Goal: Transaction & Acquisition: Purchase product/service

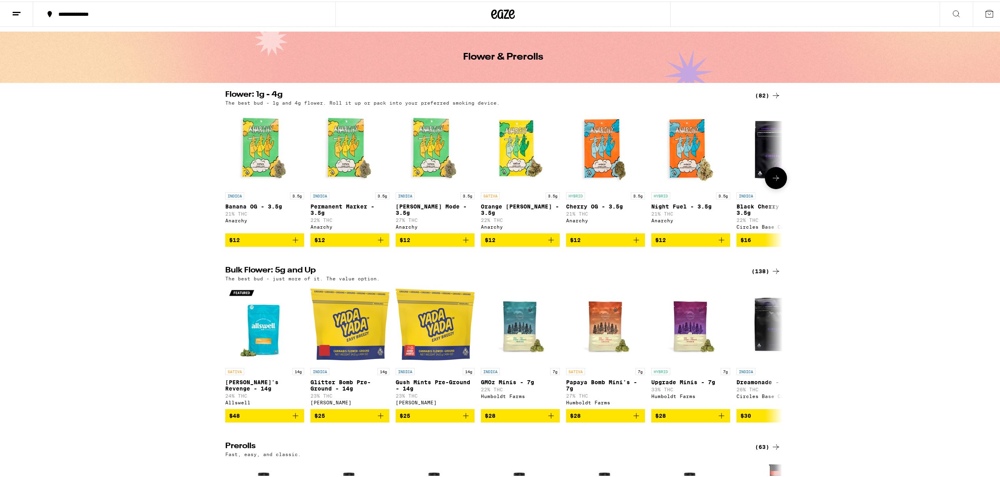
scroll to position [67, 0]
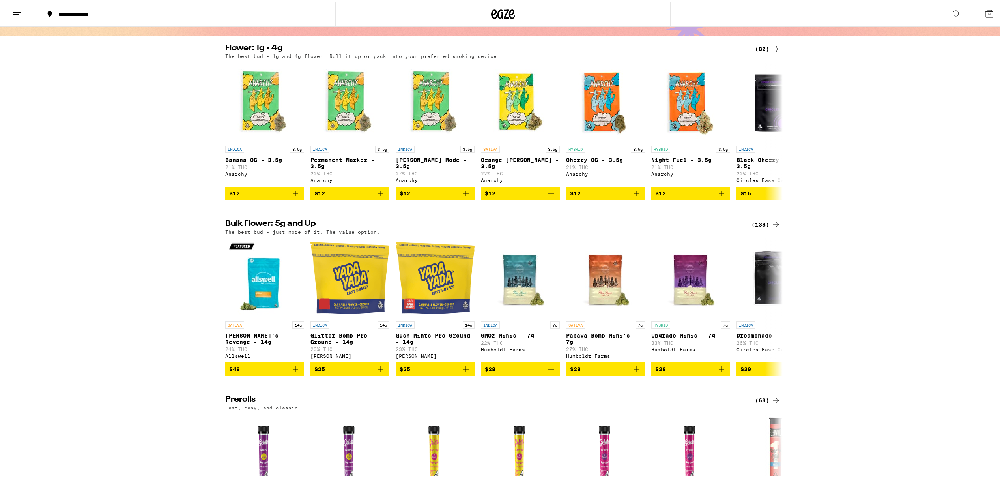
click at [763, 226] on div "(138)" at bounding box center [766, 222] width 29 height 9
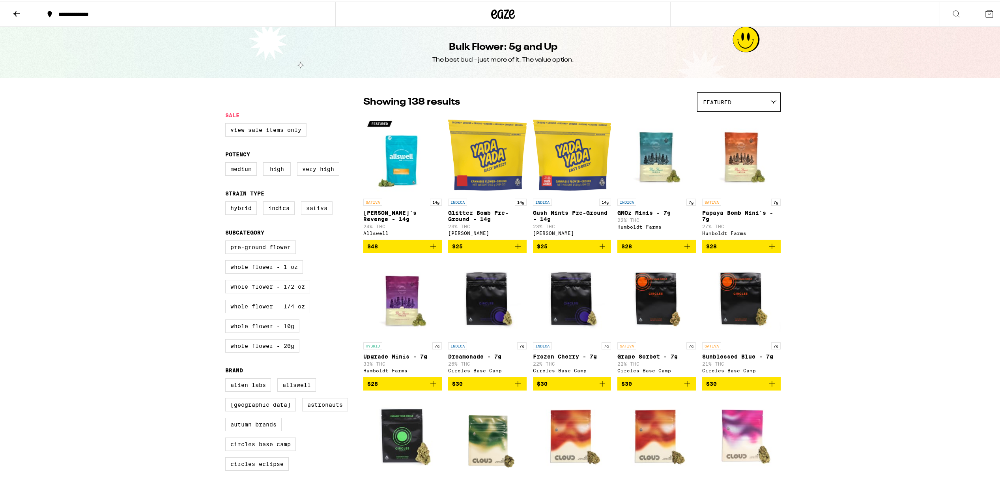
click at [307, 213] on label "Sativa" at bounding box center [317, 206] width 32 height 13
click at [227, 201] on input "Sativa" at bounding box center [227, 201] width 0 height 0
checkbox input "true"
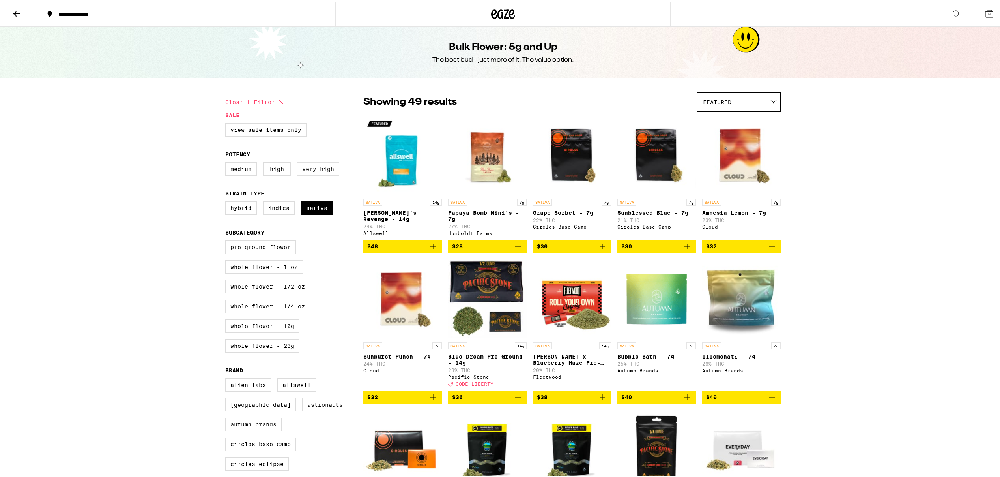
click at [314, 174] on label "Very High" at bounding box center [318, 167] width 42 height 13
click at [227, 162] on input "Very High" at bounding box center [227, 162] width 0 height 0
checkbox input "true"
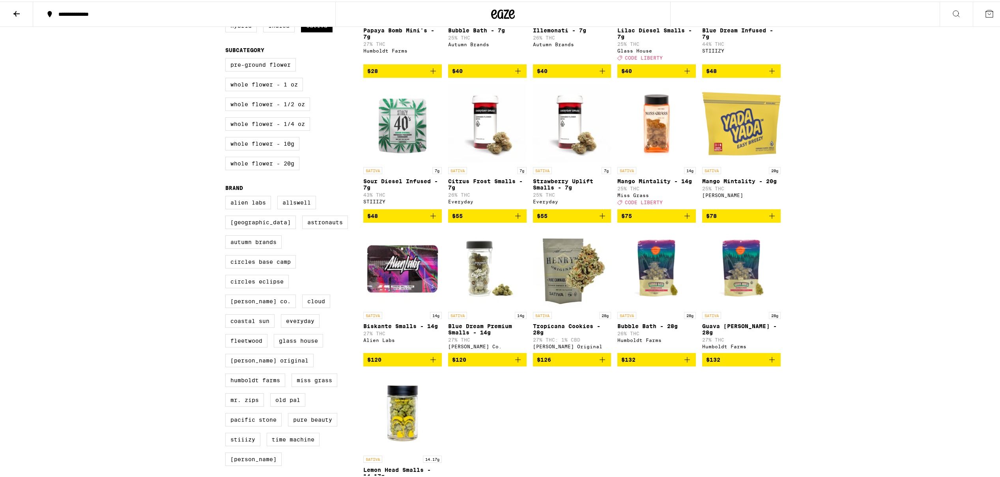
scroll to position [385, 0]
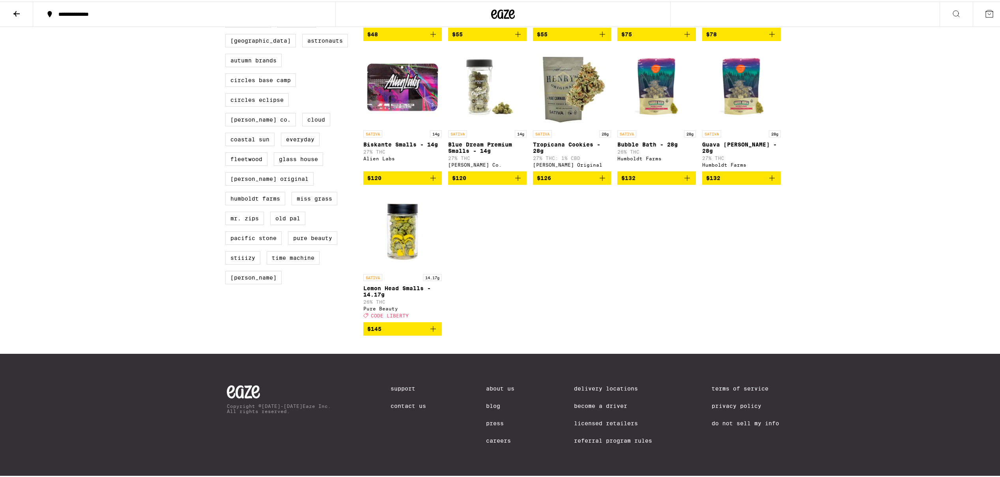
click at [424, 323] on span "$145" at bounding box center [402, 326] width 71 height 9
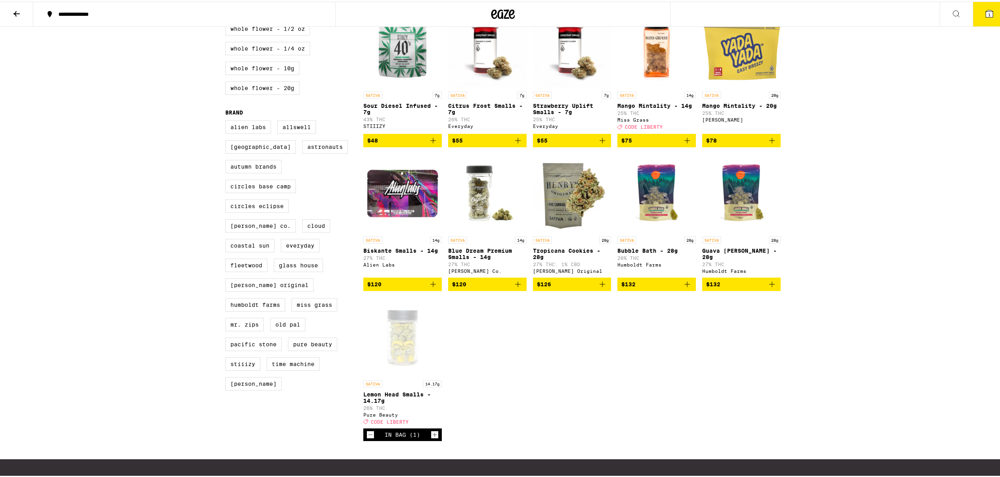
scroll to position [277, 0]
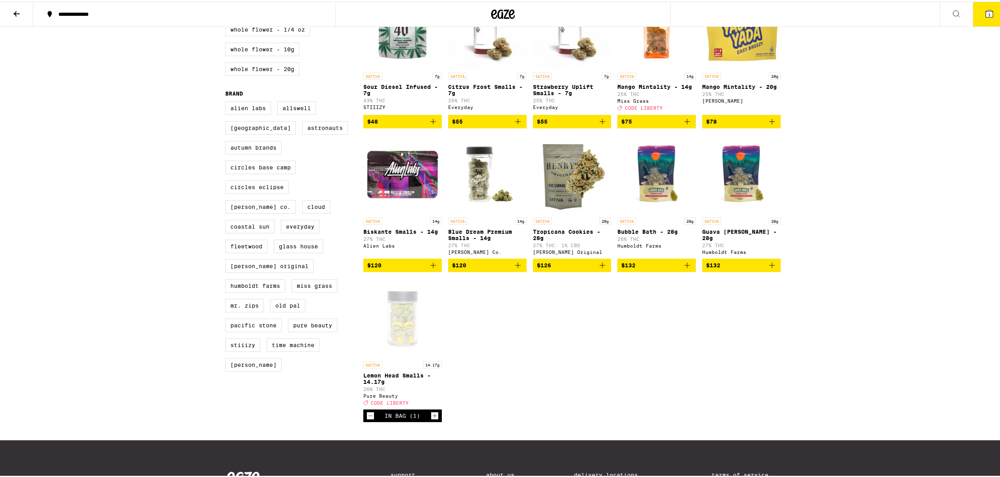
click at [436, 420] on div "In Bag (1)" at bounding box center [402, 414] width 79 height 13
click at [433, 419] on icon "Increment" at bounding box center [434, 413] width 7 height 9
click at [371, 419] on icon "Decrement" at bounding box center [370, 413] width 7 height 9
click at [997, 5] on button "1" at bounding box center [989, 12] width 33 height 24
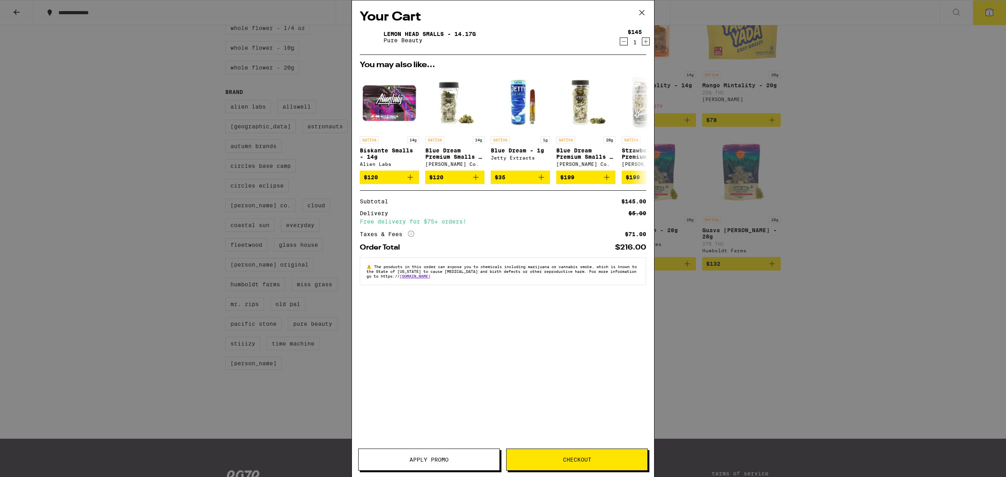
click at [456, 454] on button "Apply Promo" at bounding box center [429, 459] width 142 height 22
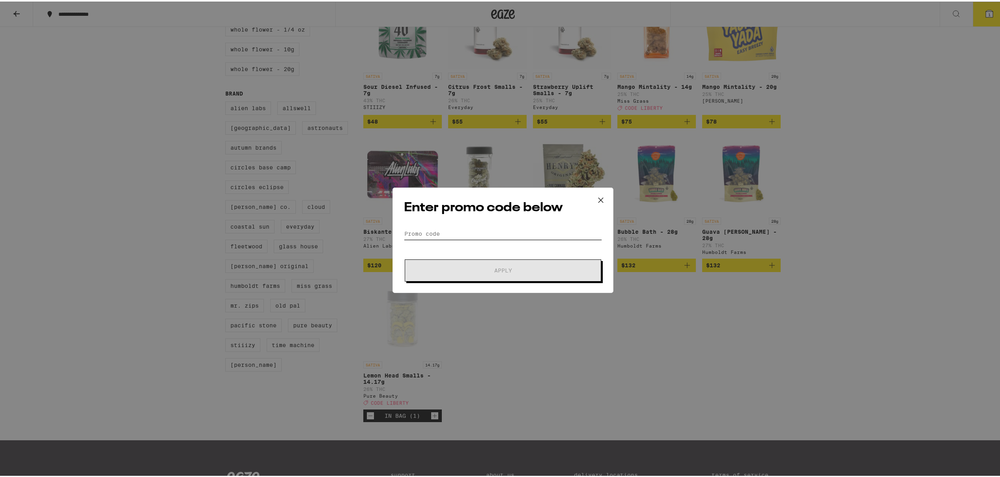
click at [458, 233] on input "Promo Code" at bounding box center [503, 232] width 198 height 12
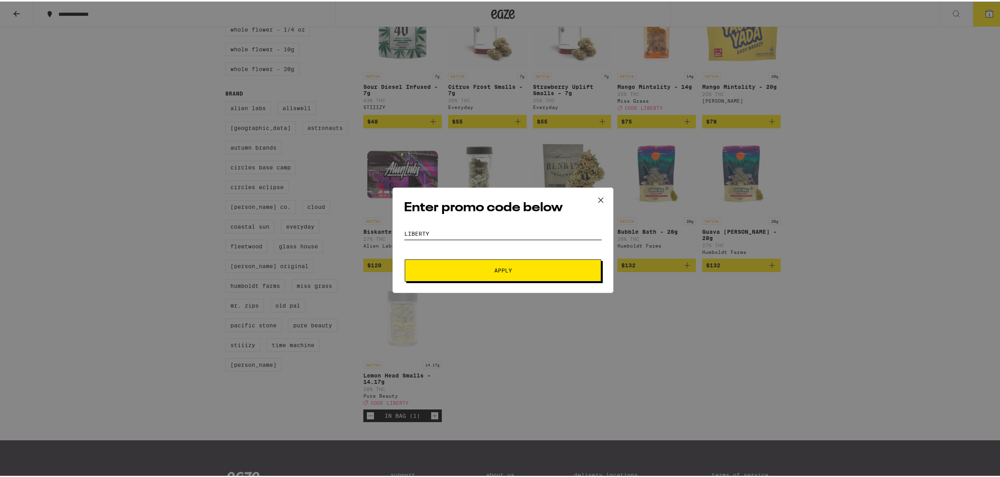
type input "LIBERTY"
click at [510, 269] on span "Apply" at bounding box center [503, 269] width 142 height 6
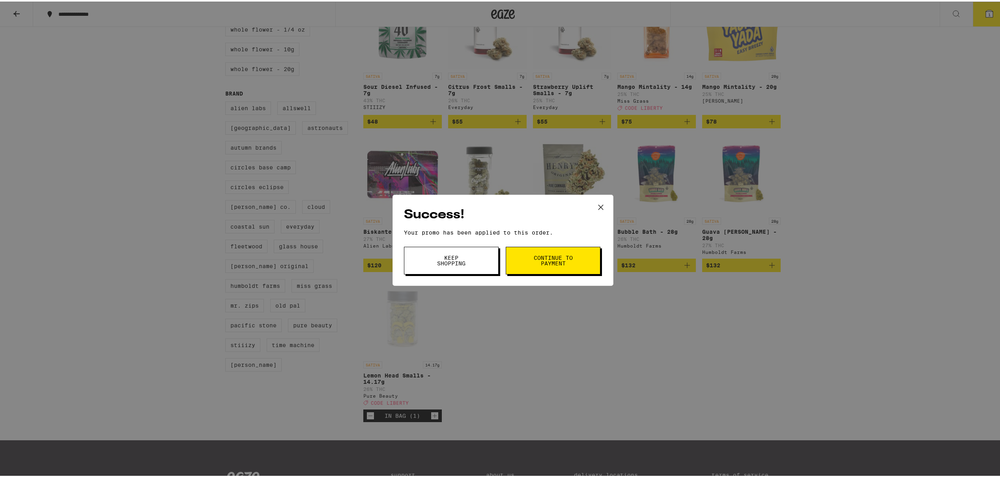
click at [533, 260] on span "Continue to payment" at bounding box center [553, 258] width 40 height 11
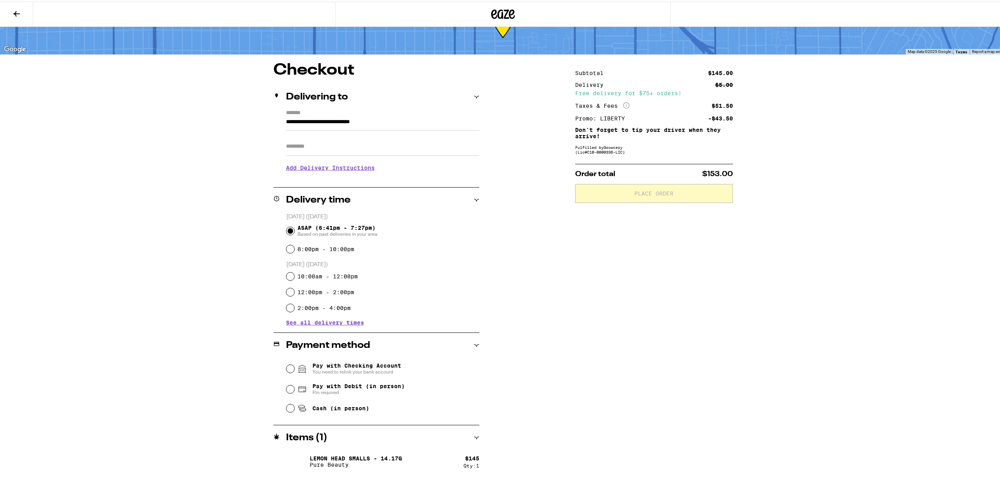
scroll to position [36, 0]
click at [287, 387] on input "Pay with Debit (in person) Pin required" at bounding box center [290, 387] width 8 height 8
radio input "true"
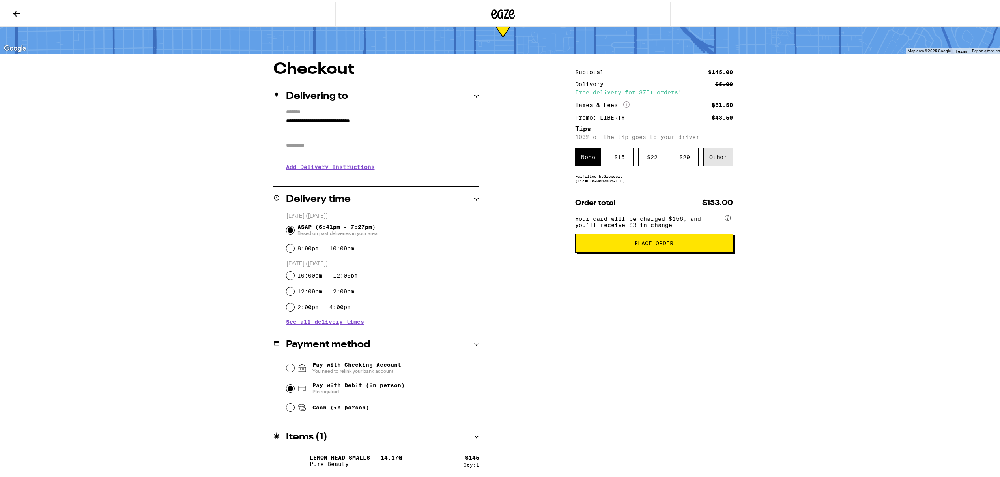
click at [714, 162] on div "Other" at bounding box center [718, 155] width 30 height 18
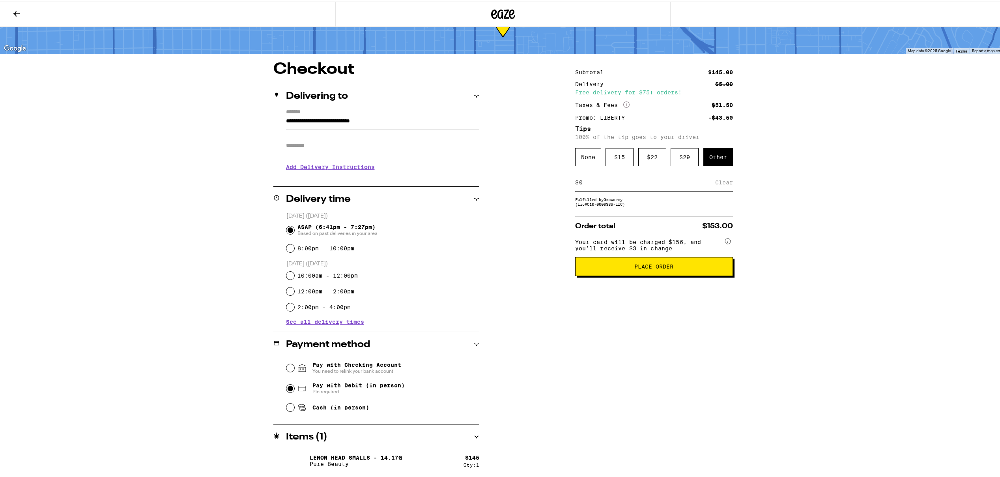
click at [644, 183] on input at bounding box center [647, 180] width 137 height 7
type input "5"
click at [723, 185] on div "Save" at bounding box center [726, 180] width 14 height 17
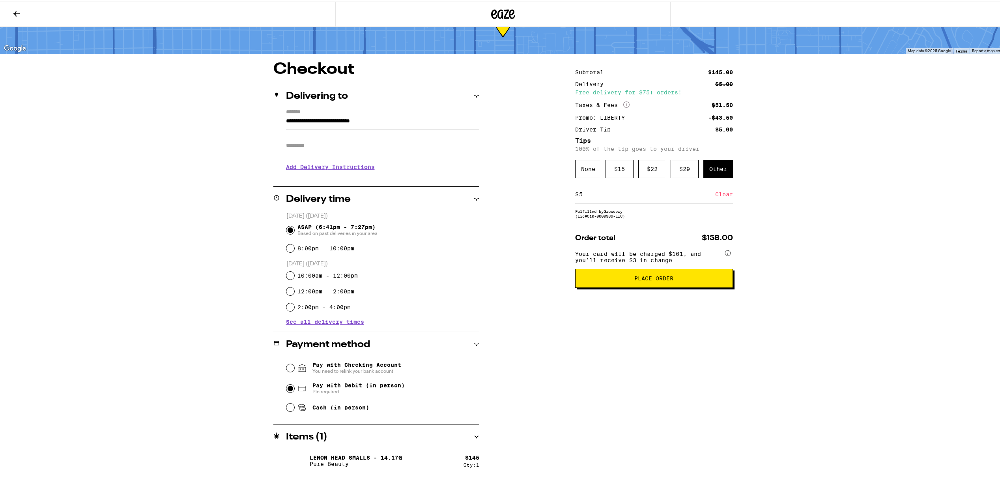
click at [645, 286] on button "Place Order" at bounding box center [654, 276] width 158 height 19
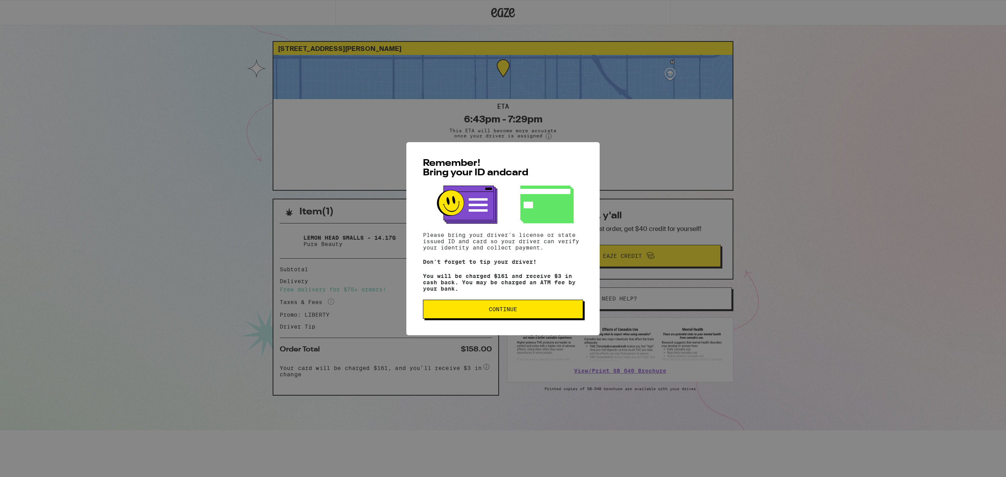
click at [528, 306] on button "Continue" at bounding box center [503, 308] width 160 height 19
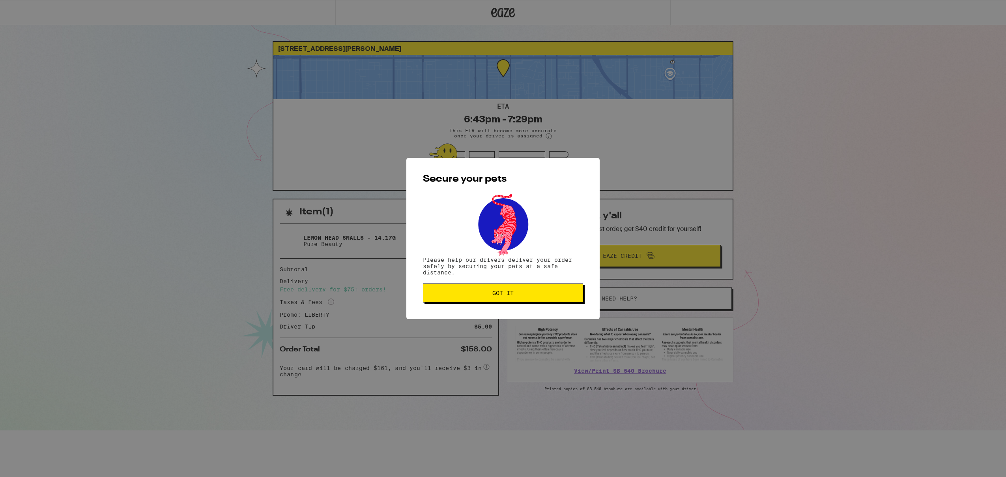
click at [529, 295] on span "Got it" at bounding box center [503, 293] width 147 height 6
